Goal: Transaction & Acquisition: Book appointment/travel/reservation

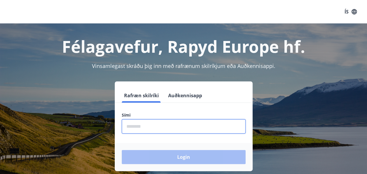
click at [149, 128] on input "phone" at bounding box center [184, 126] width 124 height 14
type input "********"
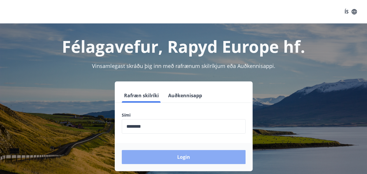
click at [188, 156] on button "Login" at bounding box center [184, 157] width 124 height 14
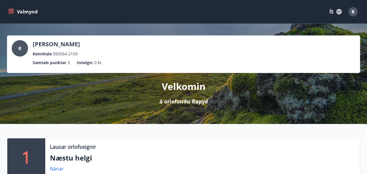
click at [11, 11] on icon "menu" at bounding box center [11, 12] width 6 height 6
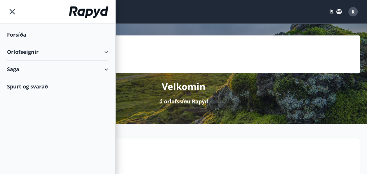
click at [20, 50] on div "Orlofseignir" at bounding box center [57, 51] width 101 height 17
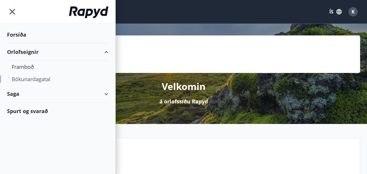
click at [27, 77] on div "Bókunardagatal" at bounding box center [58, 79] width 92 height 12
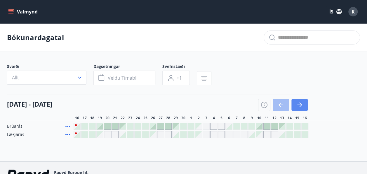
click at [298, 102] on icon "button" at bounding box center [299, 104] width 7 height 7
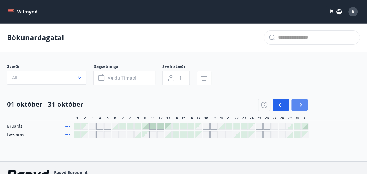
click at [298, 102] on icon "button" at bounding box center [299, 104] width 7 height 7
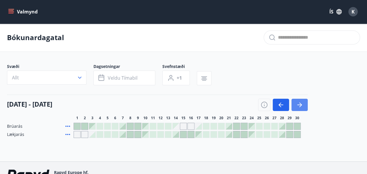
click at [299, 102] on icon "button" at bounding box center [299, 104] width 7 height 7
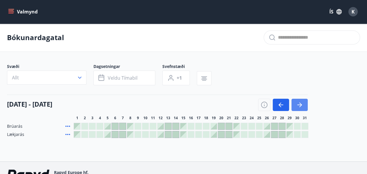
click at [299, 102] on icon "button" at bounding box center [299, 104] width 7 height 7
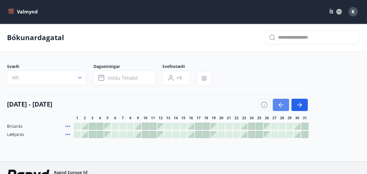
click at [282, 104] on icon "button" at bounding box center [281, 104] width 7 height 7
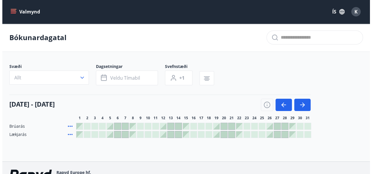
scroll to position [29, 0]
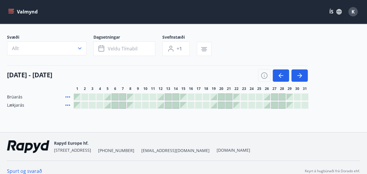
click at [68, 95] on icon at bounding box center [67, 96] width 7 height 7
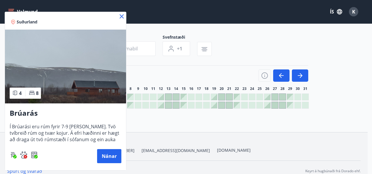
click at [123, 16] on icon at bounding box center [121, 16] width 7 height 7
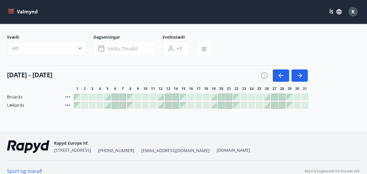
drag, startPoint x: 284, startPoint y: 95, endPoint x: 274, endPoint y: 95, distance: 9.4
click at [274, 95] on div at bounding box center [191, 96] width 235 height 7
click at [262, 96] on div at bounding box center [259, 97] width 6 height 6
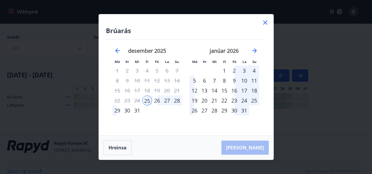
click at [118, 109] on div "29" at bounding box center [117, 110] width 10 height 10
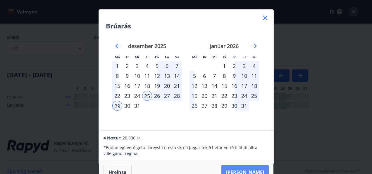
click at [253, 168] on button "Taka Frá" at bounding box center [244, 172] width 47 height 14
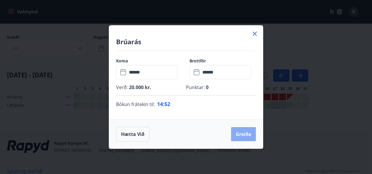
click at [246, 133] on button "Greiða" at bounding box center [243, 134] width 25 height 14
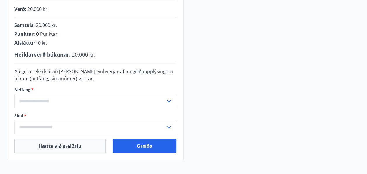
scroll to position [147, 0]
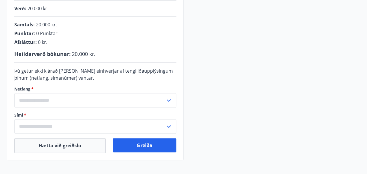
click at [64, 99] on input "text" at bounding box center [89, 100] width 151 height 14
click at [63, 99] on input "text" at bounding box center [89, 100] width 151 height 14
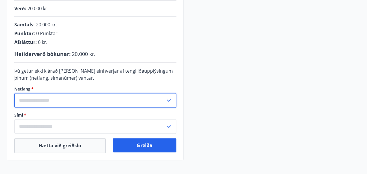
scroll to position [176, 0]
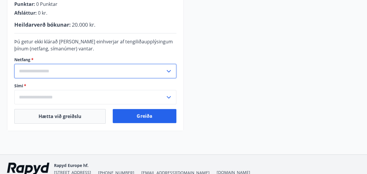
click at [110, 70] on input "text" at bounding box center [89, 71] width 151 height 14
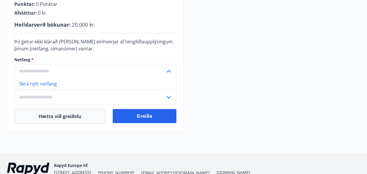
click at [110, 70] on input "text" at bounding box center [89, 71] width 151 height 14
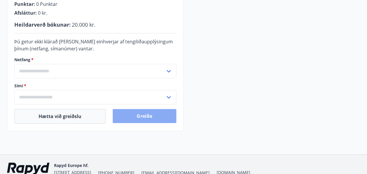
click at [144, 116] on button "Greiða" at bounding box center [144, 116] width 63 height 14
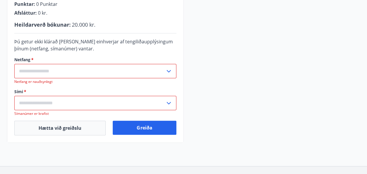
click at [169, 69] on icon at bounding box center [168, 71] width 7 height 7
click at [71, 83] on li "Skrá nýtt netfang" at bounding box center [96, 83] width 162 height 11
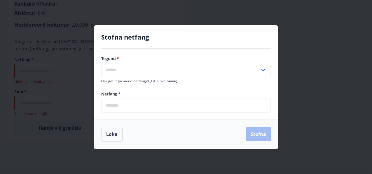
click at [132, 68] on input "text" at bounding box center [180, 70] width 158 height 14
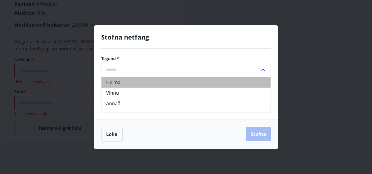
click at [123, 84] on li "Heima" at bounding box center [185, 82] width 169 height 11
type input "*****"
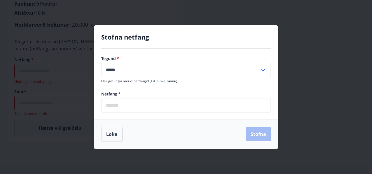
click at [128, 101] on input "email" at bounding box center [186, 105] width 170 height 14
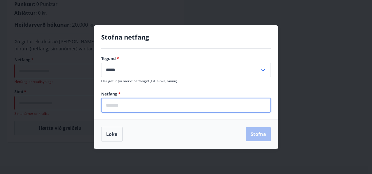
click at [129, 108] on input "email" at bounding box center [186, 105] width 170 height 14
type input "**********"
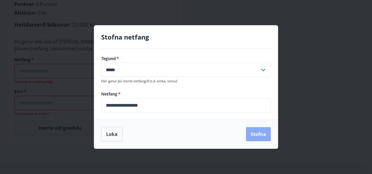
click at [258, 133] on button "Stofna" at bounding box center [258, 134] width 25 height 14
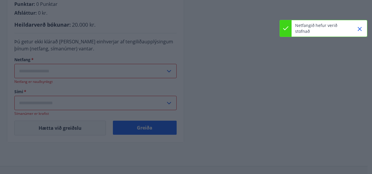
type input "**********"
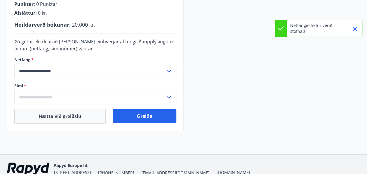
click at [63, 94] on input "text" at bounding box center [89, 97] width 151 height 14
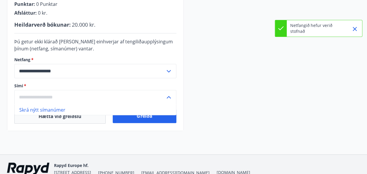
click at [55, 105] on li "Skrá nýtt símanúmer" at bounding box center [96, 109] width 162 height 11
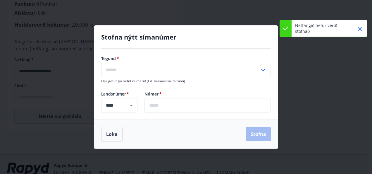
click at [128, 69] on input "text" at bounding box center [180, 70] width 158 height 14
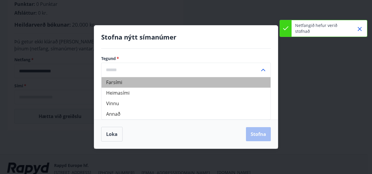
click at [123, 82] on li "Farsími" at bounding box center [185, 82] width 169 height 11
type input "*******"
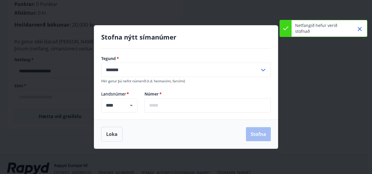
click at [157, 103] on input "text" at bounding box center [207, 105] width 126 height 14
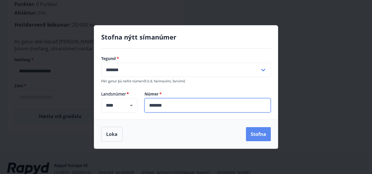
type input "*******"
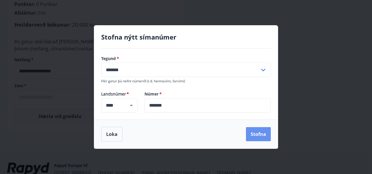
click at [261, 133] on button "Stofna" at bounding box center [258, 134] width 25 height 14
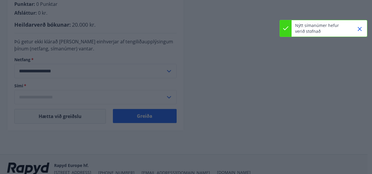
type input "**********"
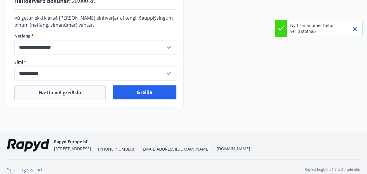
scroll to position [205, 0]
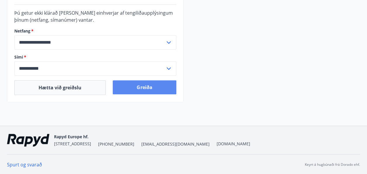
click at [147, 85] on button "Greiða" at bounding box center [144, 87] width 63 height 14
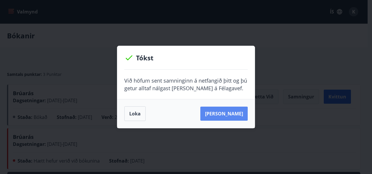
click at [229, 112] on button "[PERSON_NAME]" at bounding box center [223, 113] width 47 height 14
